Goal: Information Seeking & Learning: Learn about a topic

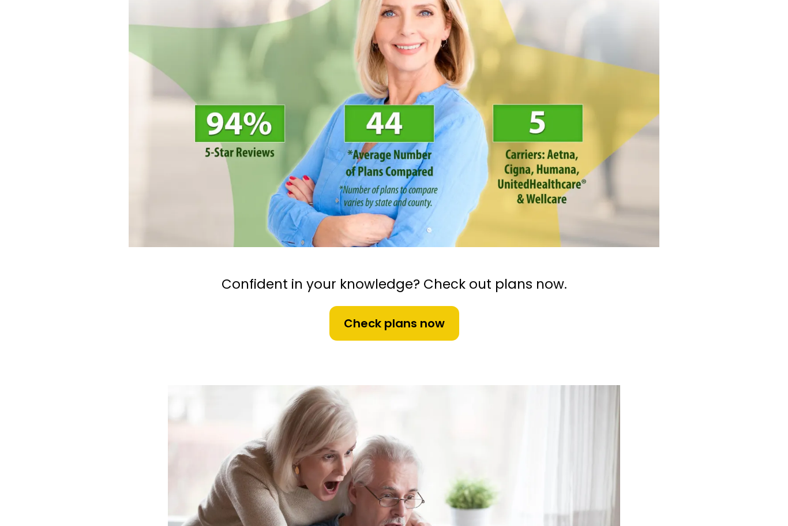
scroll to position [205, 0]
click at [406, 323] on span "Check plans now" at bounding box center [394, 322] width 101 height 17
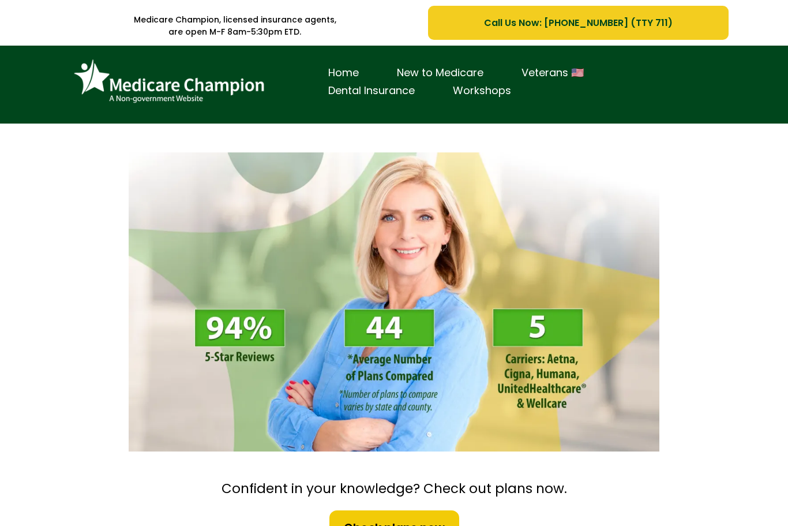
click at [433, 75] on link "New to Medicare" at bounding box center [440, 73] width 125 height 18
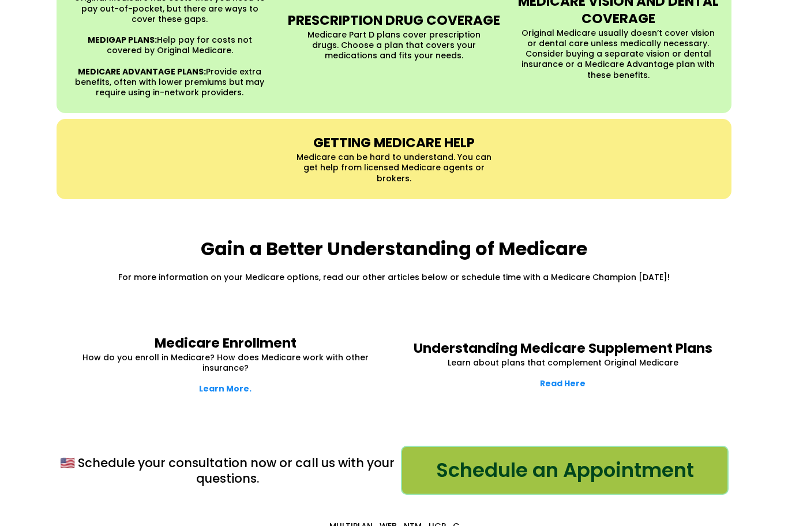
scroll to position [1330, 0]
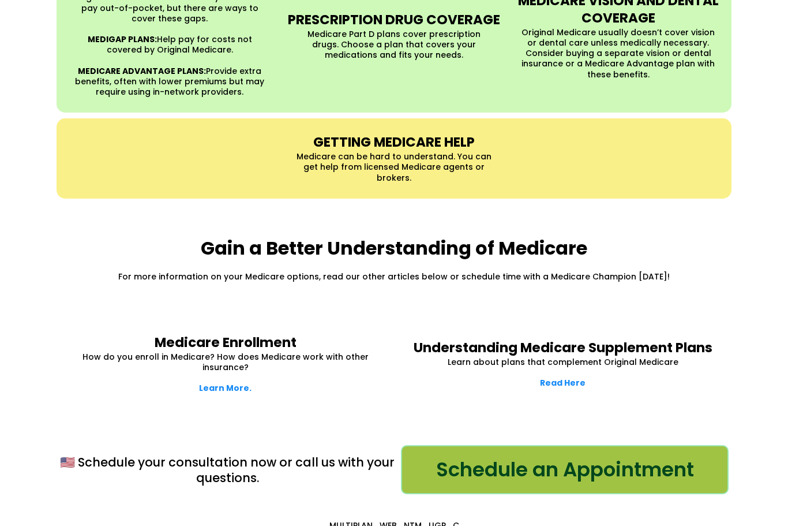
click at [568, 377] on strong "Read Here" at bounding box center [563, 383] width 46 height 12
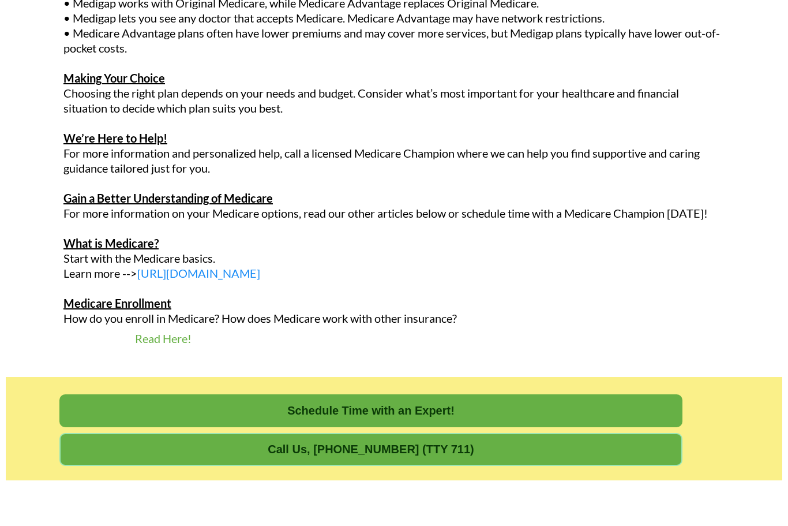
scroll to position [1945, 0]
